Goal: Task Accomplishment & Management: Manage account settings

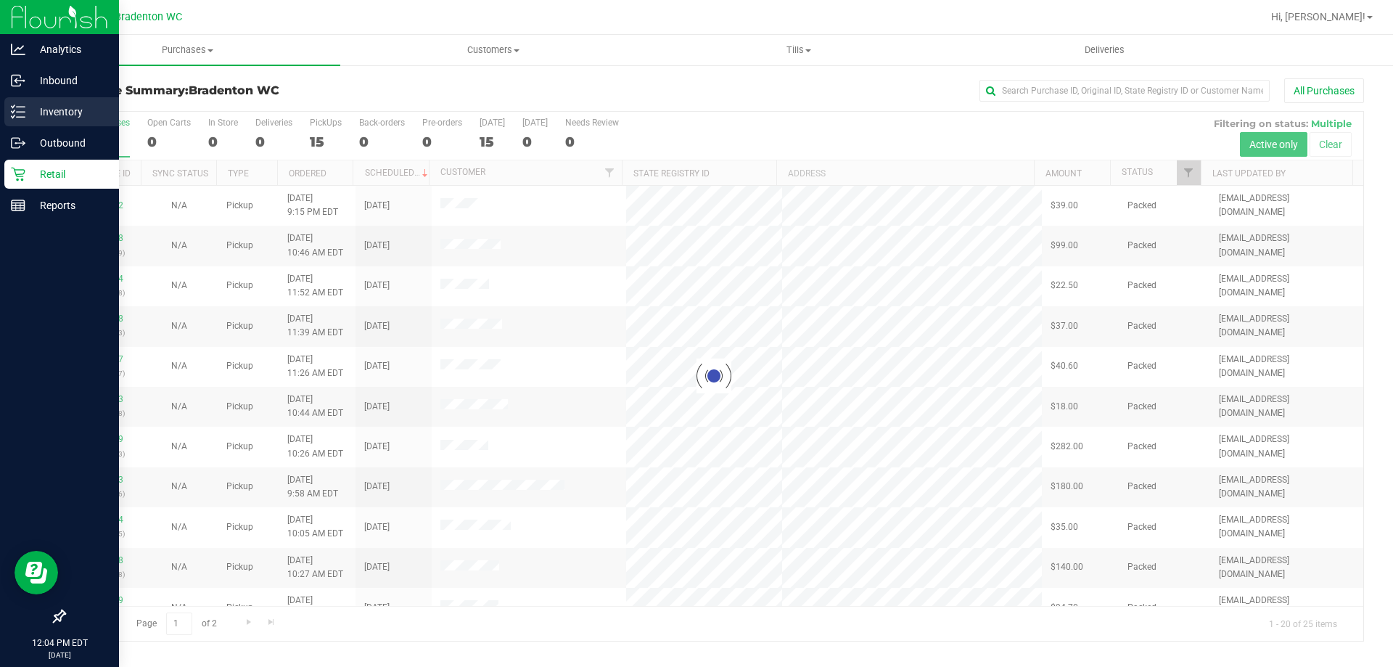
click at [71, 109] on p "Inventory" at bounding box center [68, 111] width 87 height 17
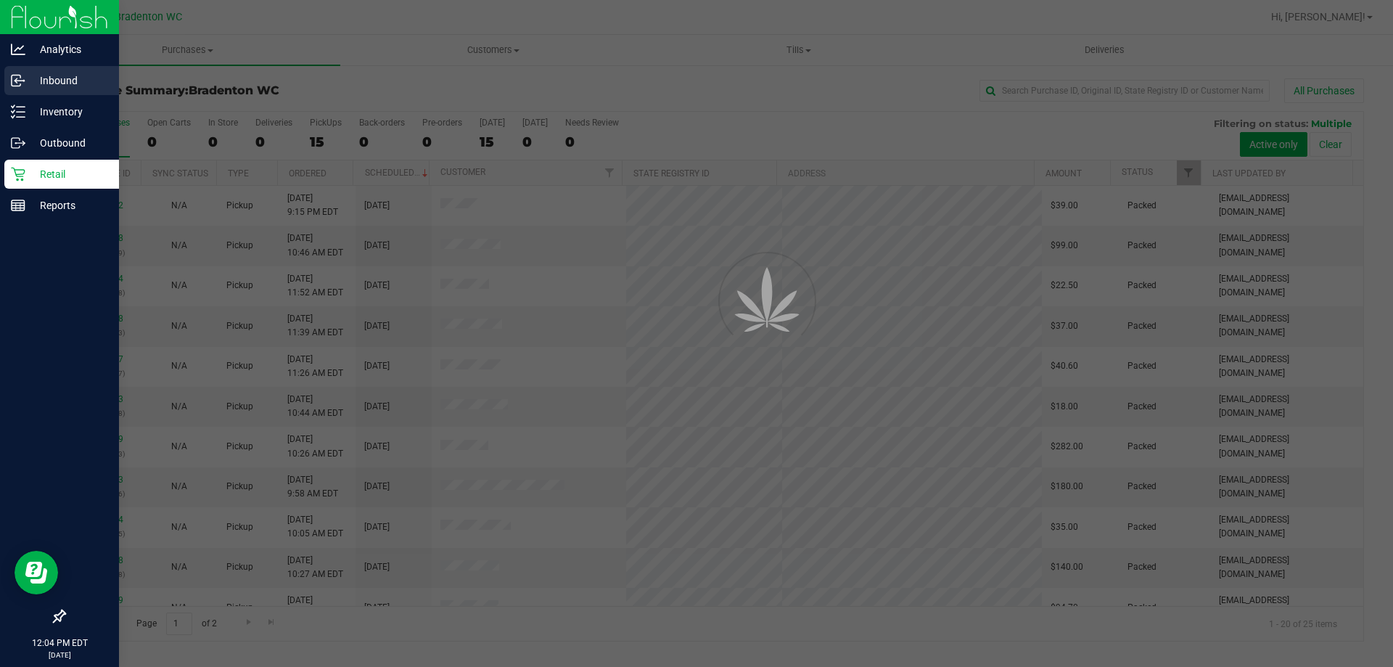
click at [74, 76] on p "Inbound" at bounding box center [68, 80] width 87 height 17
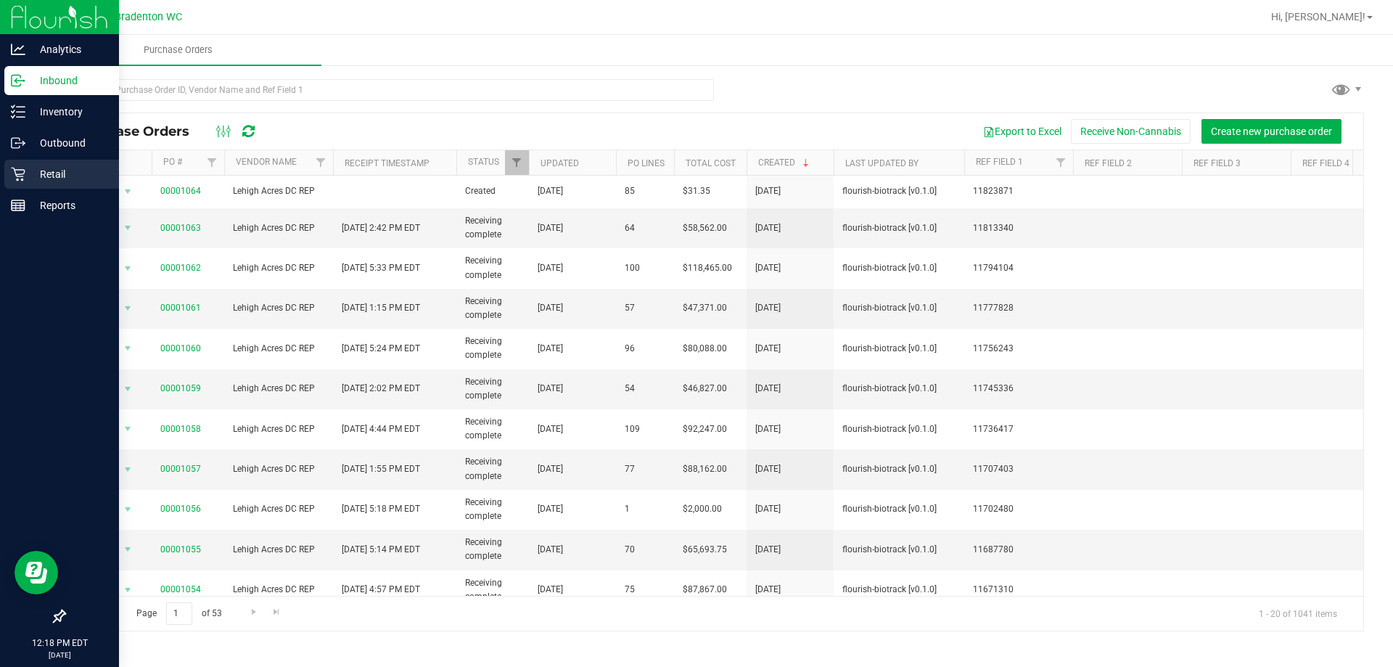
click at [67, 178] on p "Retail" at bounding box center [68, 173] width 87 height 17
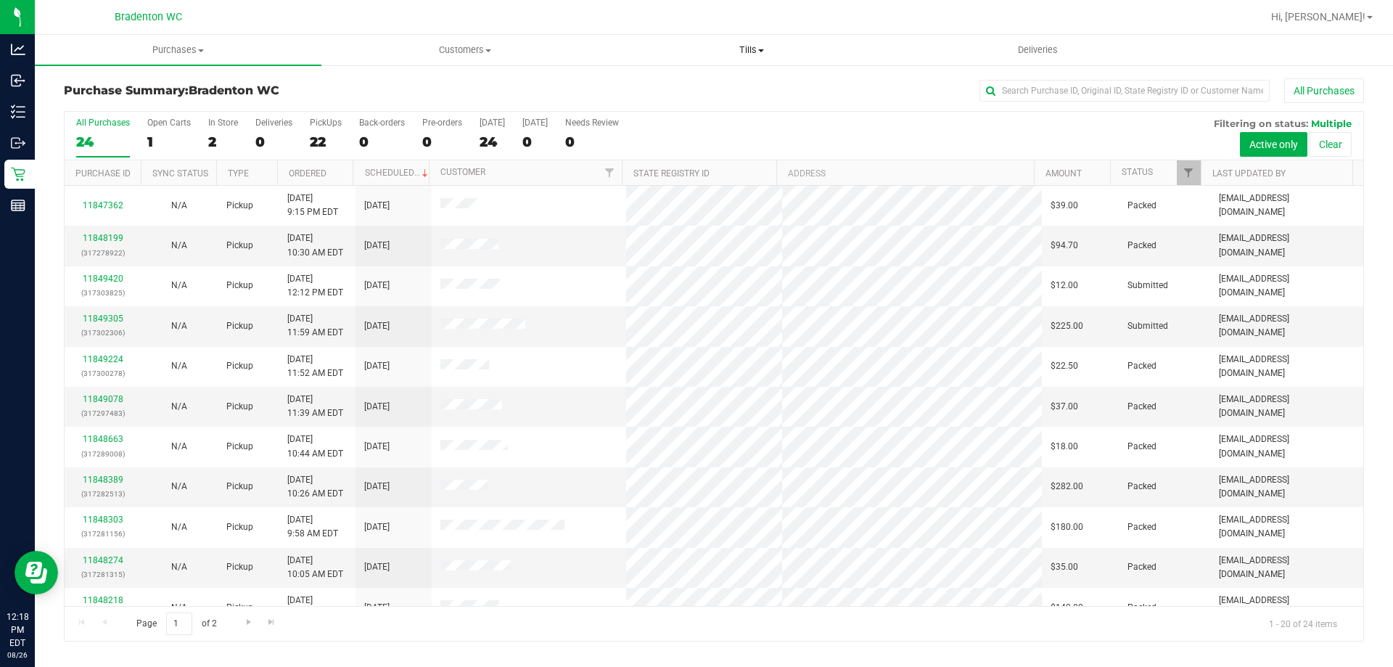
click at [746, 52] on span "Tills" at bounding box center [751, 50] width 285 height 13
click at [661, 91] on span "Manage tills" at bounding box center [657, 87] width 98 height 12
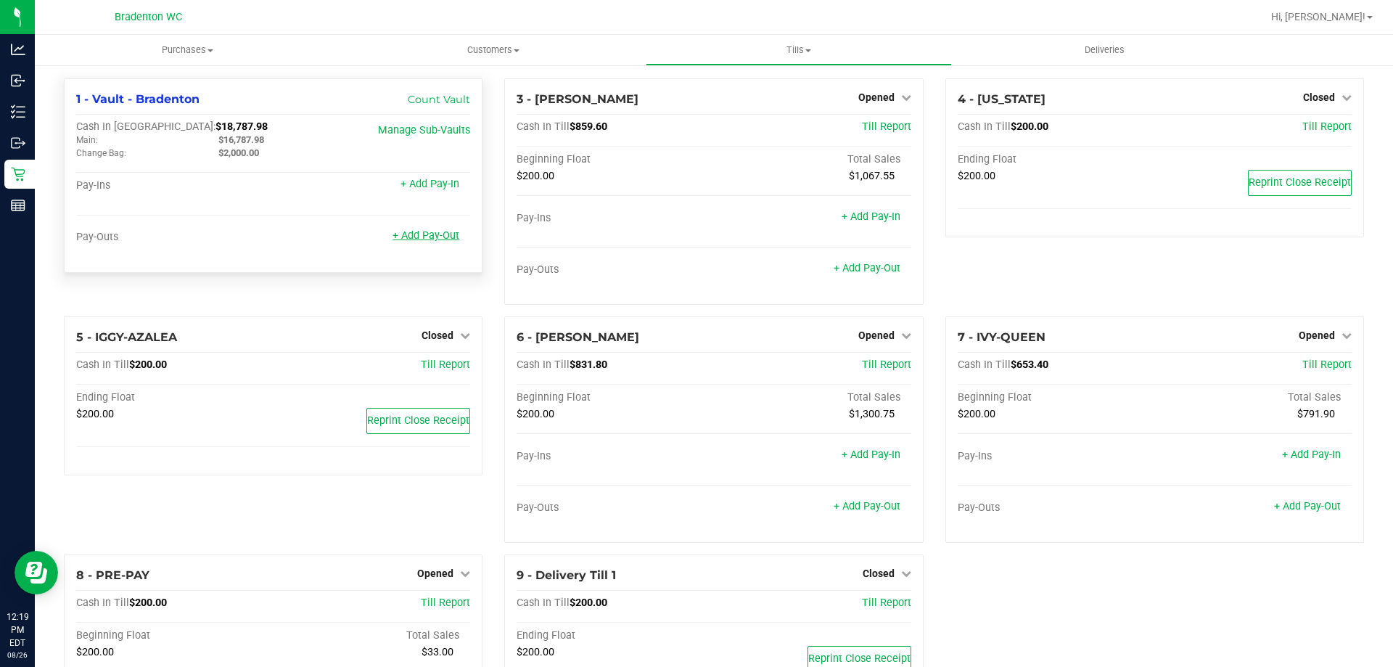
click at [429, 240] on link "+ Add Pay-Out" at bounding box center [425, 235] width 67 height 12
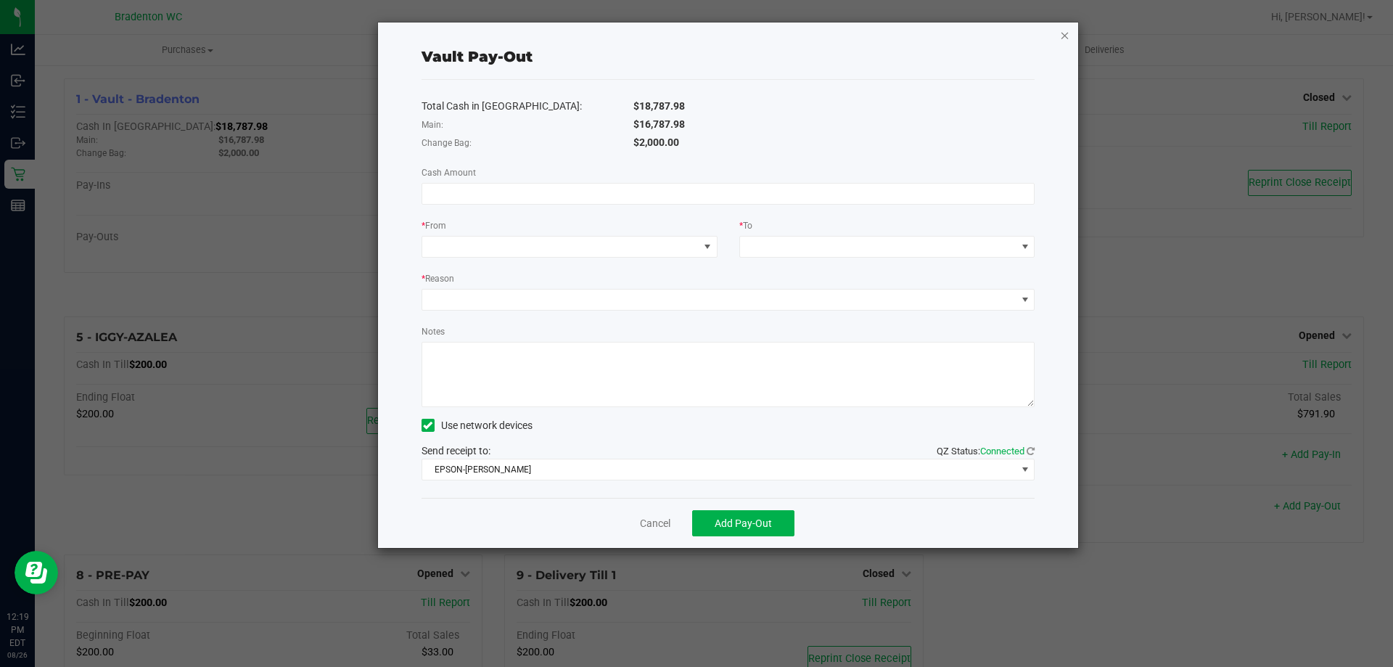
click at [1066, 31] on icon "button" at bounding box center [1065, 34] width 10 height 17
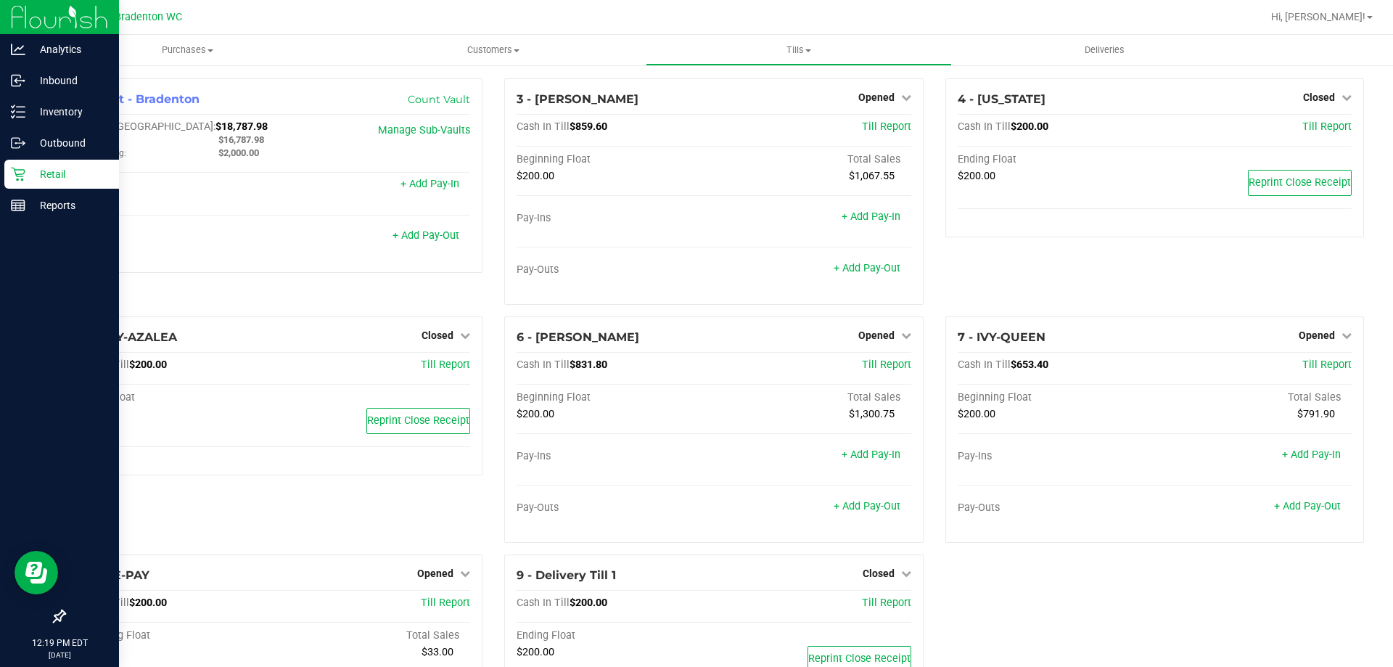
click at [52, 176] on p "Retail" at bounding box center [68, 173] width 87 height 17
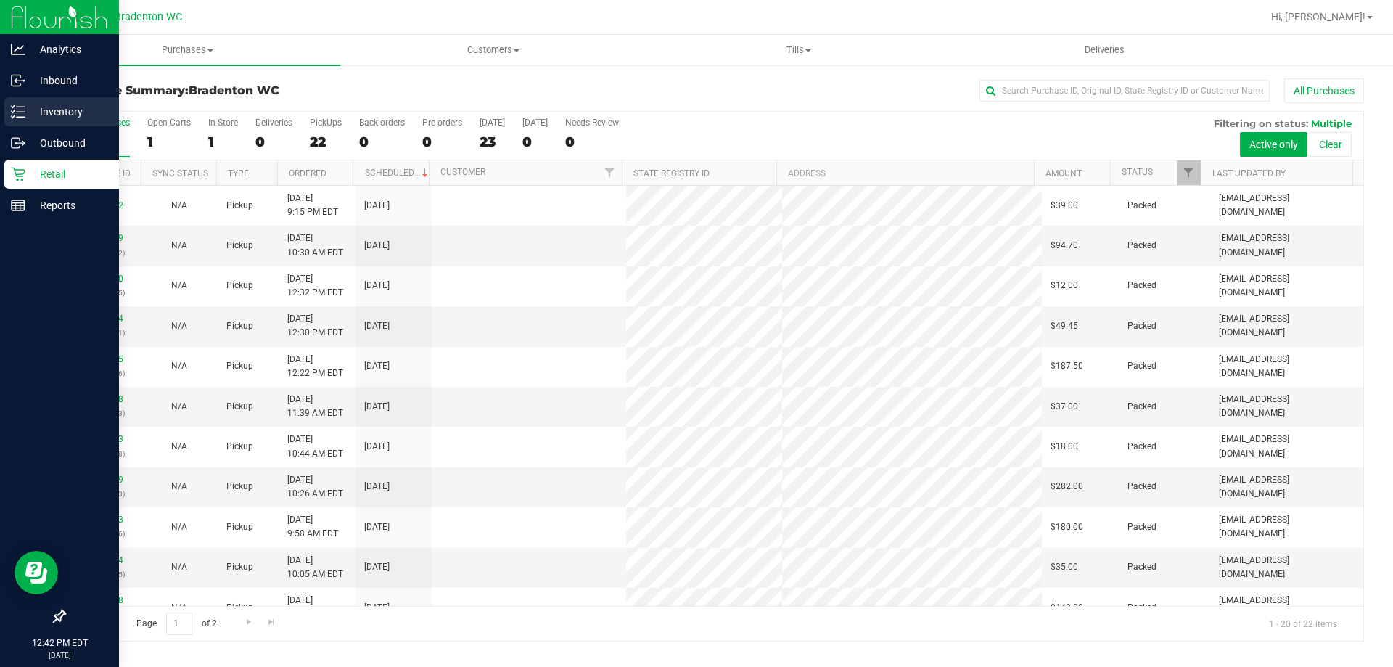
click at [38, 112] on p "Inventory" at bounding box center [68, 111] width 87 height 17
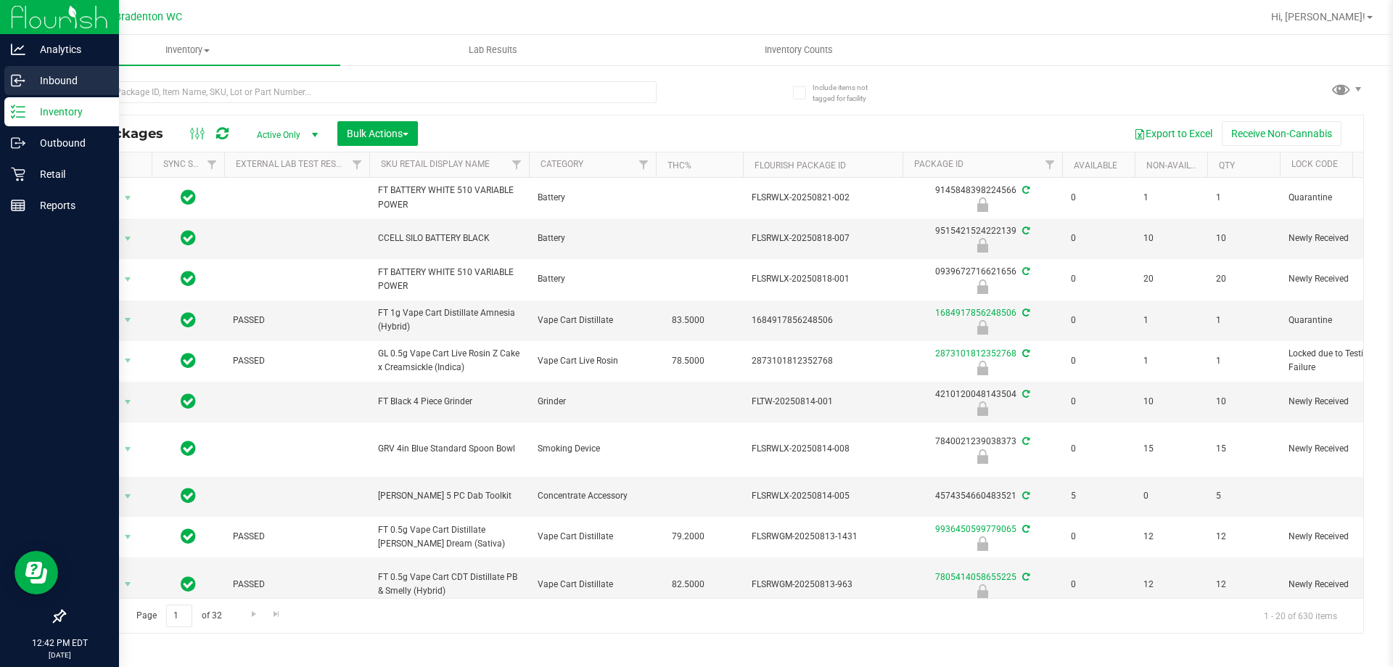
click at [41, 83] on p "Inbound" at bounding box center [68, 80] width 87 height 17
